Goal: Download file/media

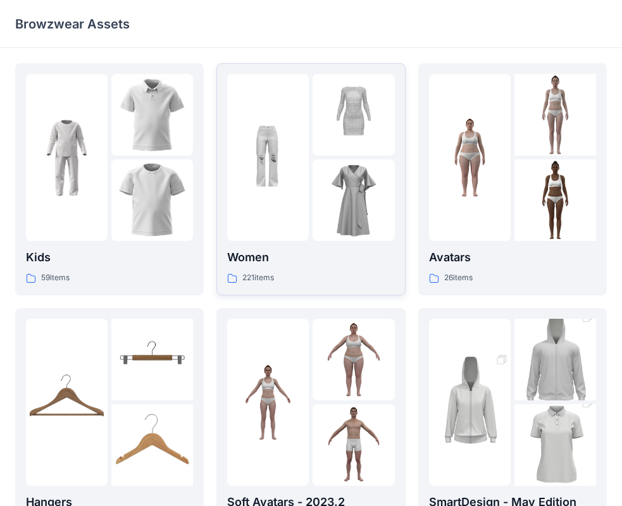
click at [321, 260] on p "Women" at bounding box center [310, 258] width 167 height 18
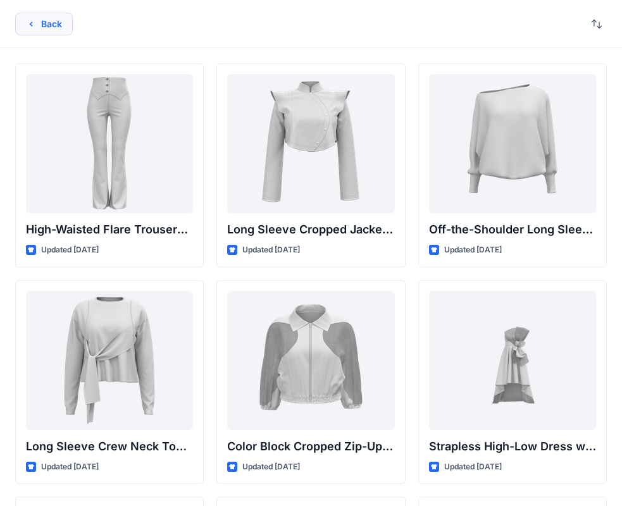
click at [28, 32] on button "Back" at bounding box center [44, 24] width 58 height 23
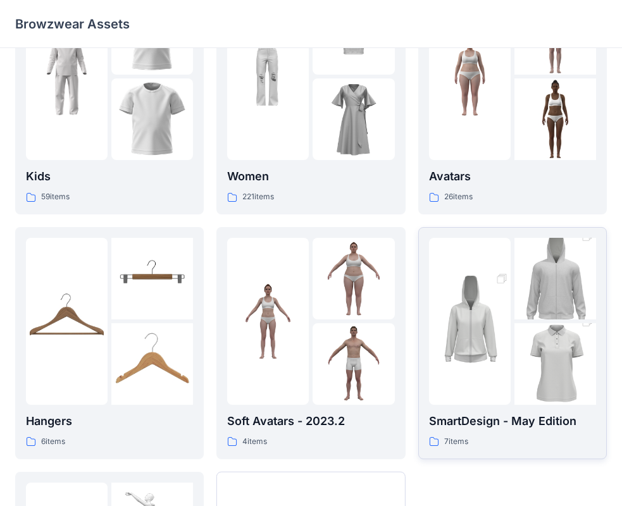
scroll to position [127, 0]
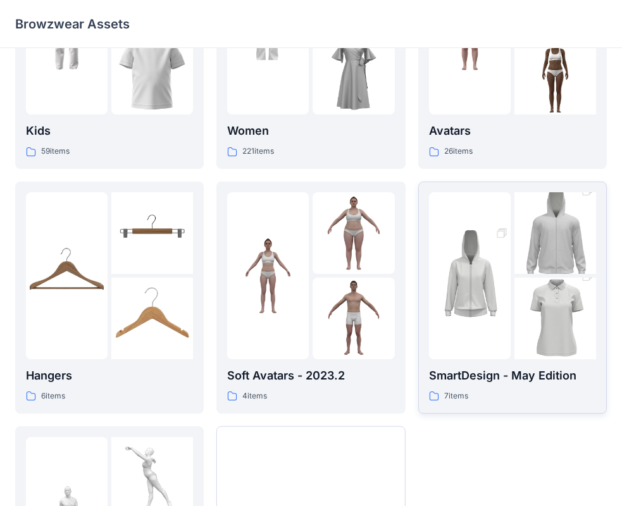
click at [512, 391] on div "7 items" at bounding box center [512, 396] width 167 height 13
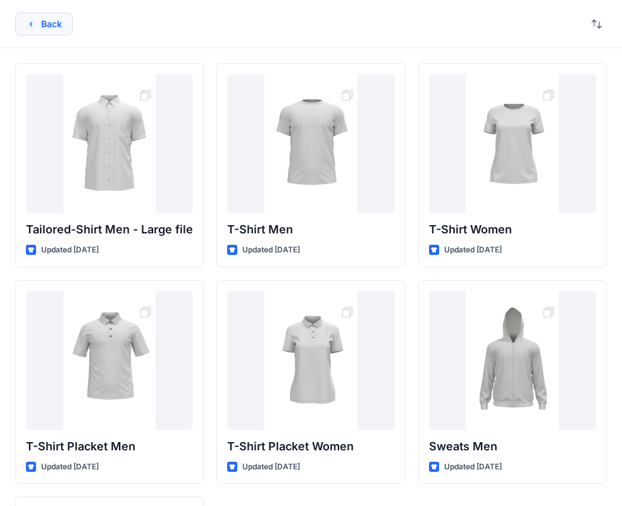
click at [28, 16] on button "Back" at bounding box center [44, 24] width 58 height 23
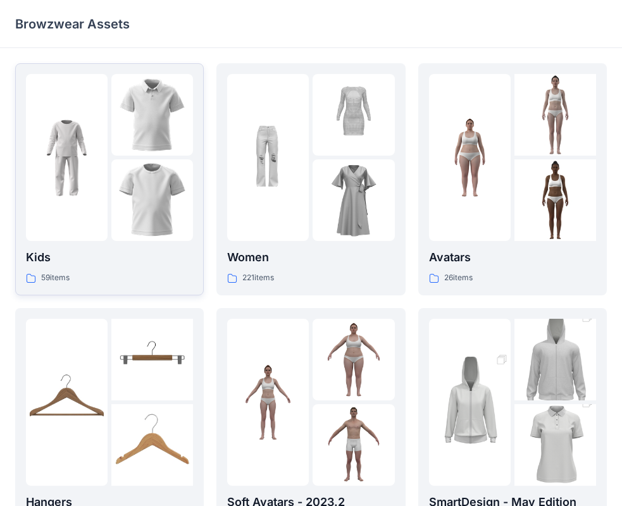
click at [66, 256] on p "Kids" at bounding box center [109, 258] width 167 height 18
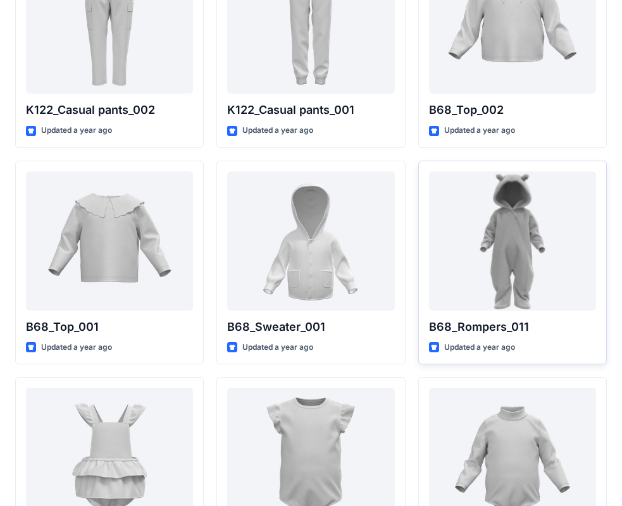
scroll to position [1339, 0]
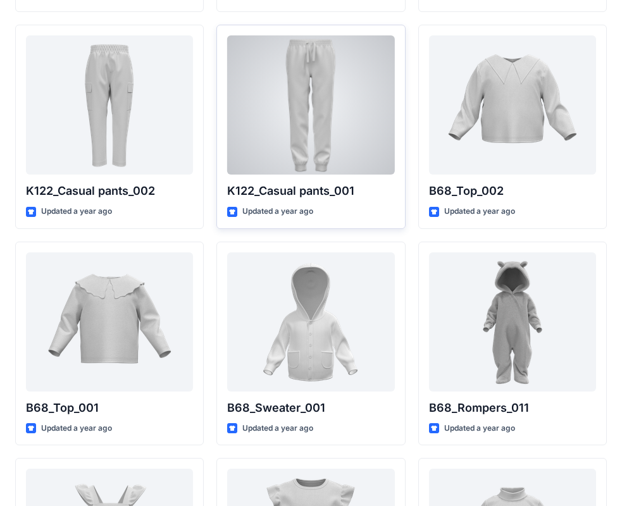
click at [333, 194] on p "K122_Casual pants_001" at bounding box center [310, 191] width 167 height 18
click at [325, 119] on div at bounding box center [310, 104] width 167 height 139
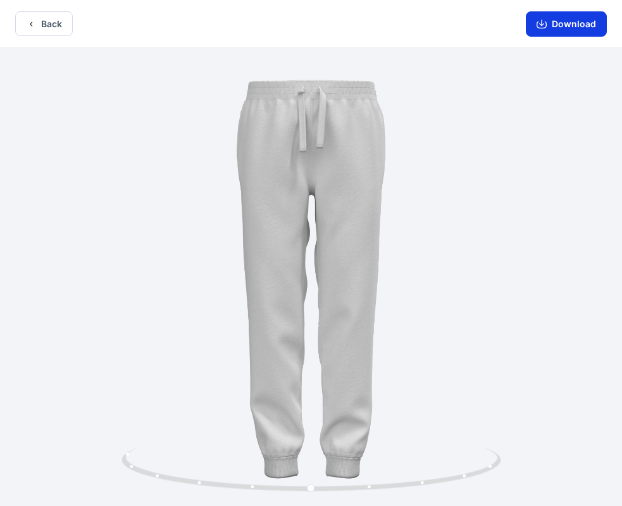
click at [561, 26] on button "Download" at bounding box center [566, 23] width 81 height 25
click at [35, 27] on icon "button" at bounding box center [31, 24] width 10 height 10
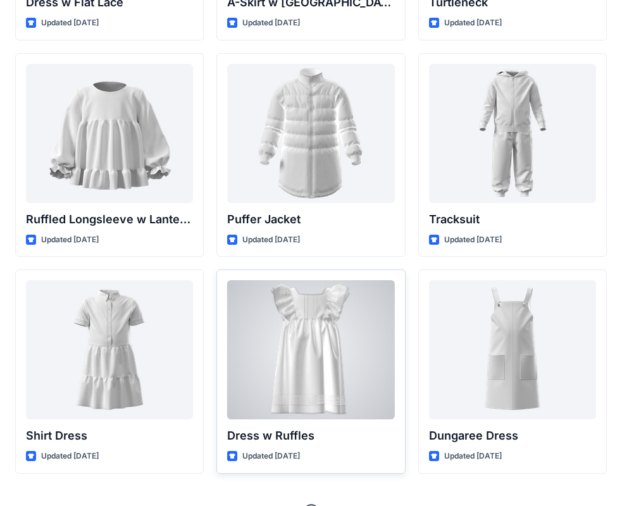
scroll to position [3073, 0]
